Goal: Obtain resource: Download file/media

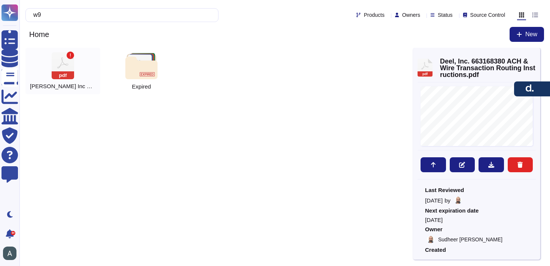
click at [74, 72] on div "pdf [PERSON_NAME] Inc W9 2024" at bounding box center [62, 71] width 75 height 46
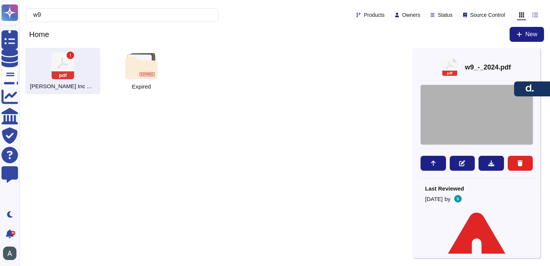
click at [485, 132] on div at bounding box center [476, 115] width 112 height 60
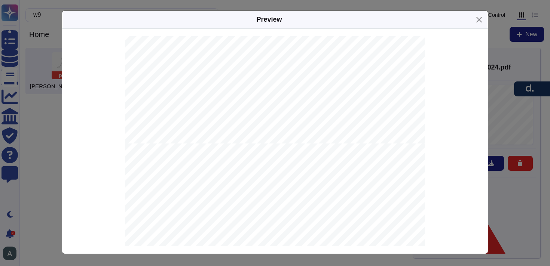
scroll to position [1824, 0]
click at [478, 19] on button "Close" at bounding box center [479, 20] width 12 height 12
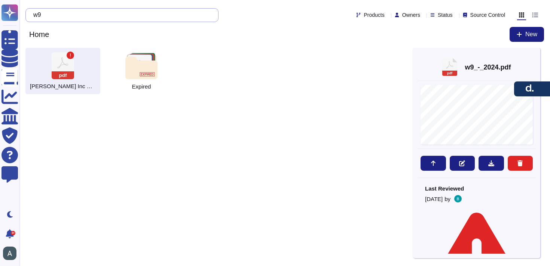
click at [150, 15] on input "w9" at bounding box center [120, 15] width 181 height 13
type input "w"
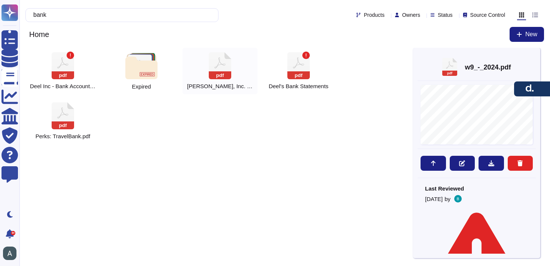
type input "bank"
click at [74, 61] on icon at bounding box center [63, 65] width 22 height 27
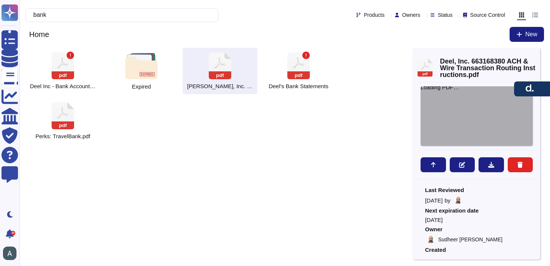
click at [453, 113] on div "Loading PDF…" at bounding box center [476, 116] width 112 height 60
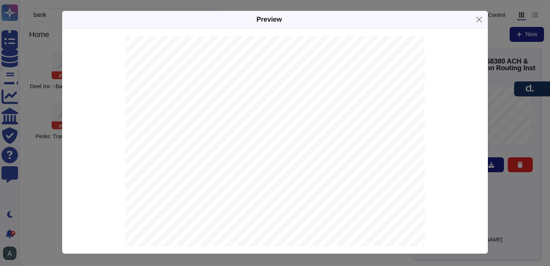
click at [249, 202] on span "JPMORGAN CHASE BANK, N.A." at bounding box center [280, 204] width 71 height 5
copy span "JPMORGAN"
